Goal: Find specific page/section: Find specific page/section

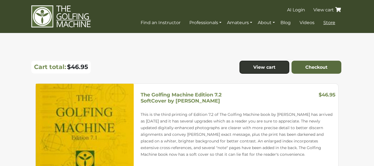
click at [328, 22] on span "Store" at bounding box center [329, 22] width 12 height 5
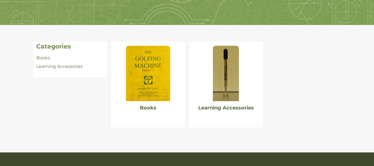
scroll to position [93, 0]
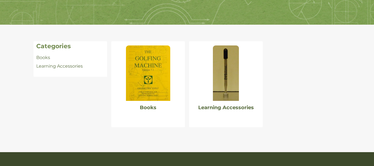
click at [132, 94] on img at bounding box center [148, 72] width 44 height 55
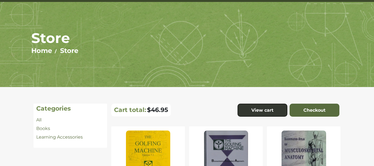
scroll to position [29, 0]
